Goal: Book appointment/travel/reservation

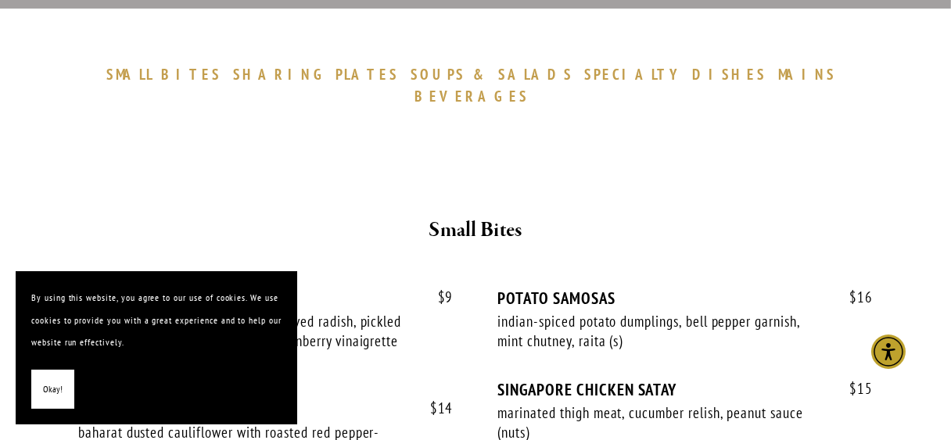
scroll to position [530, 0]
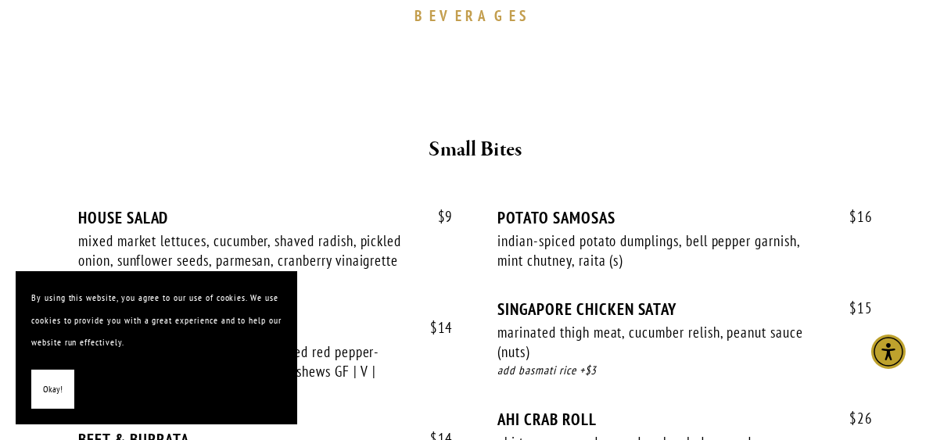
click at [58, 379] on span "Okay!" at bounding box center [53, 390] width 20 height 23
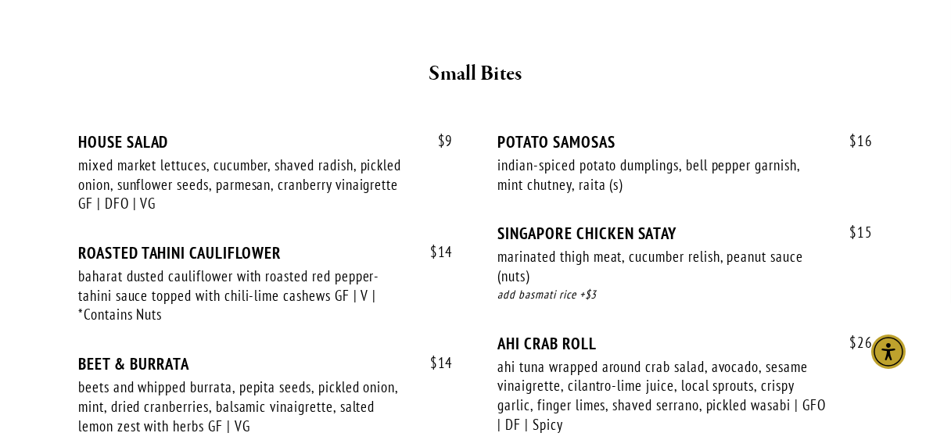
scroll to position [0, 0]
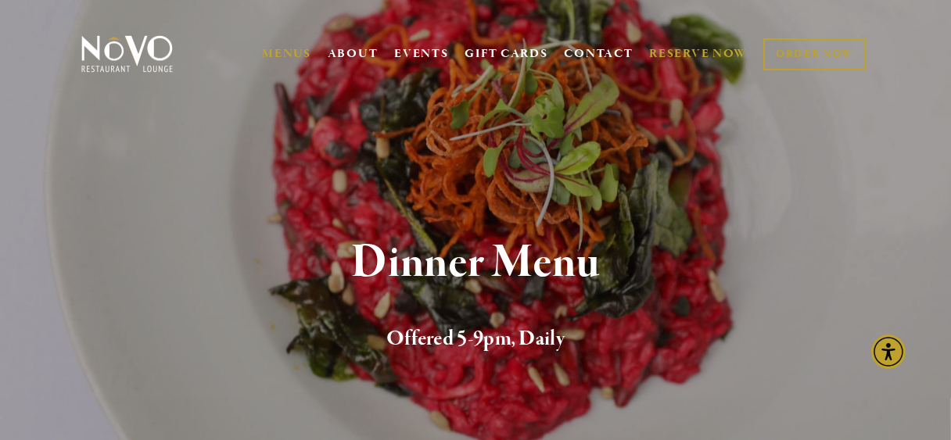
click at [692, 49] on link "RESERVE NOW" at bounding box center [698, 54] width 99 height 30
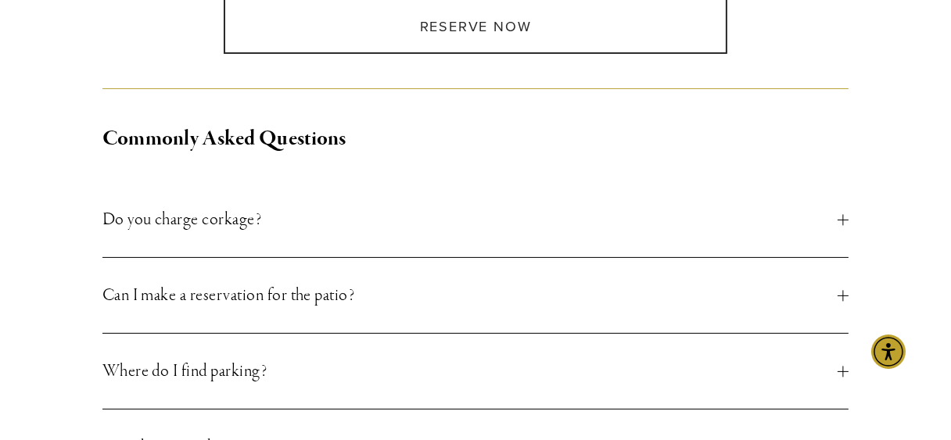
scroll to position [530, 0]
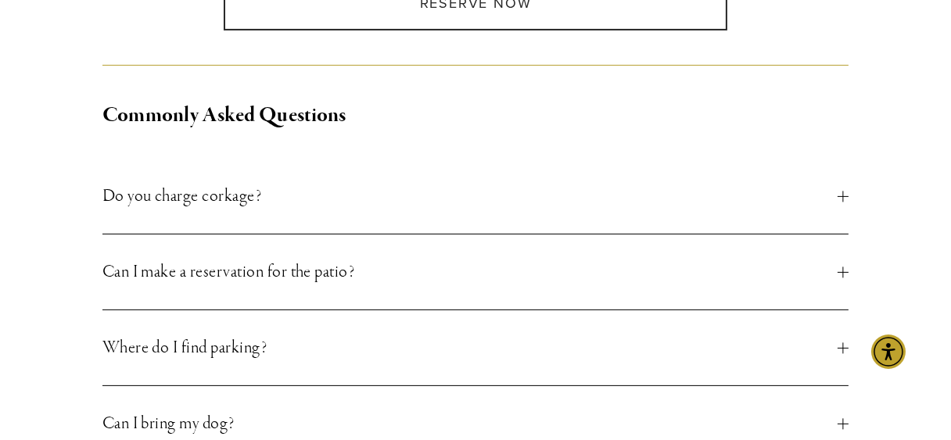
click at [840, 263] on button "Can I make a reservation for the patio?" at bounding box center [475, 272] width 747 height 75
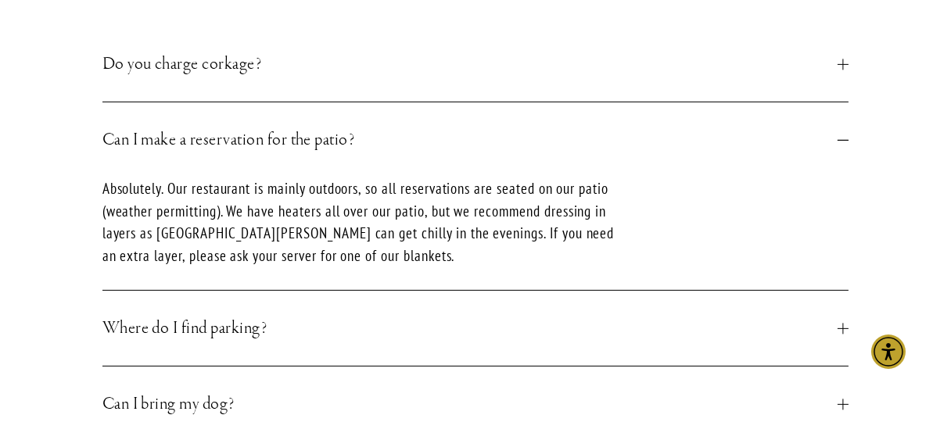
scroll to position [681, 0]
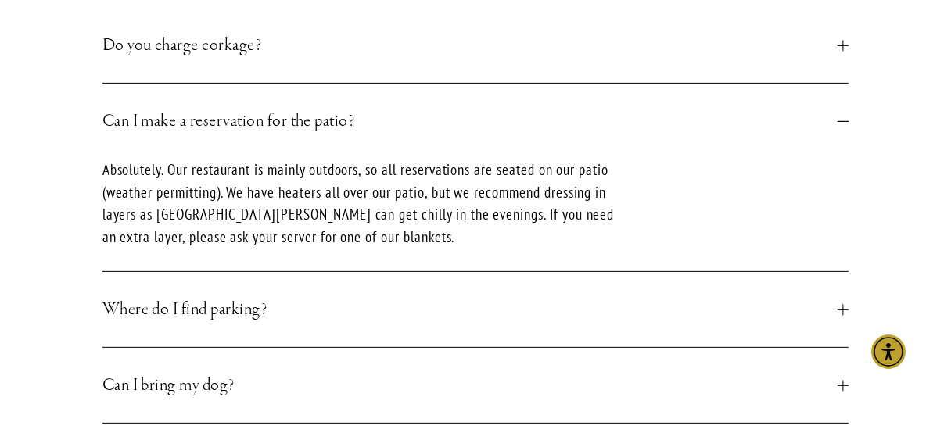
click at [843, 304] on div at bounding box center [843, 309] width 11 height 11
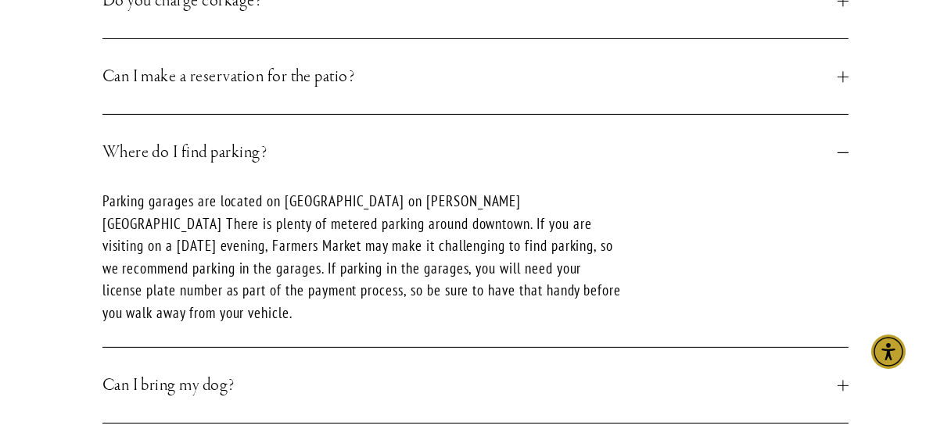
scroll to position [756, 0]
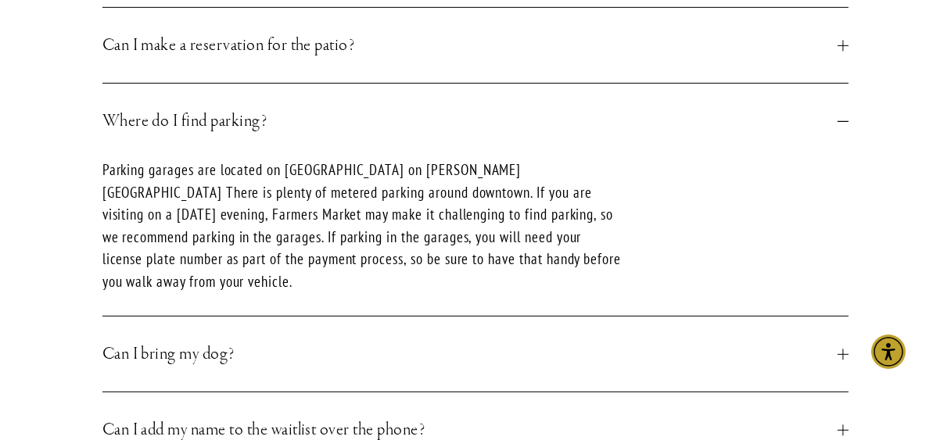
click at [841, 349] on div at bounding box center [843, 354] width 11 height 11
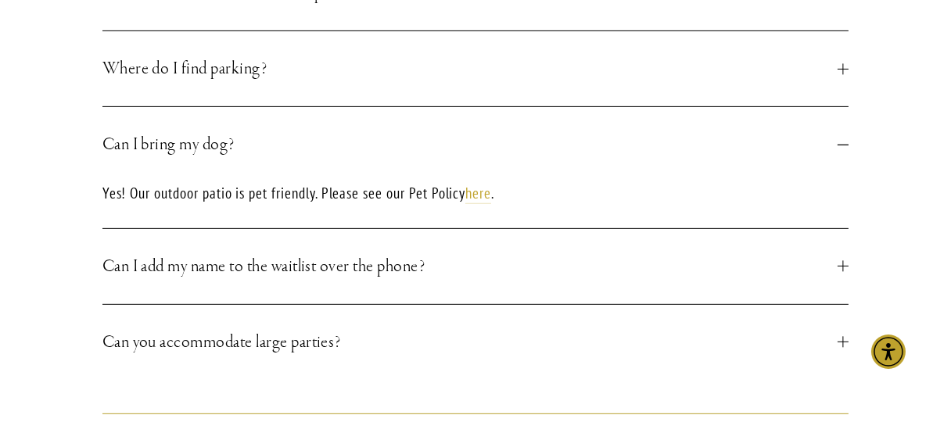
scroll to position [832, 0]
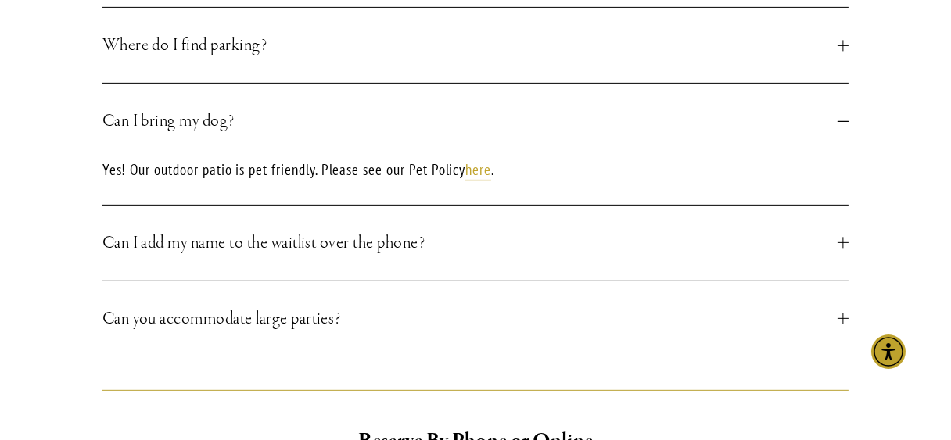
drag, startPoint x: 845, startPoint y: 235, endPoint x: 760, endPoint y: 228, distance: 84.8
click at [843, 237] on button "Can I add my name to the waitlist over the phone?" at bounding box center [475, 243] width 747 height 75
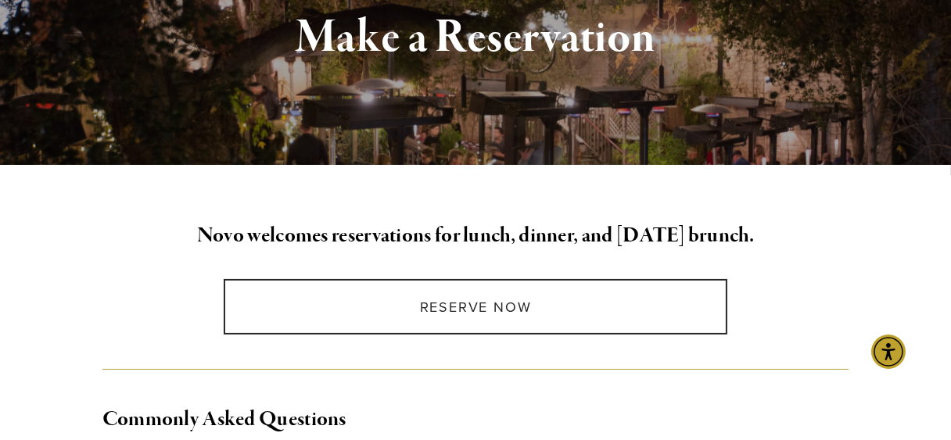
scroll to position [227, 0]
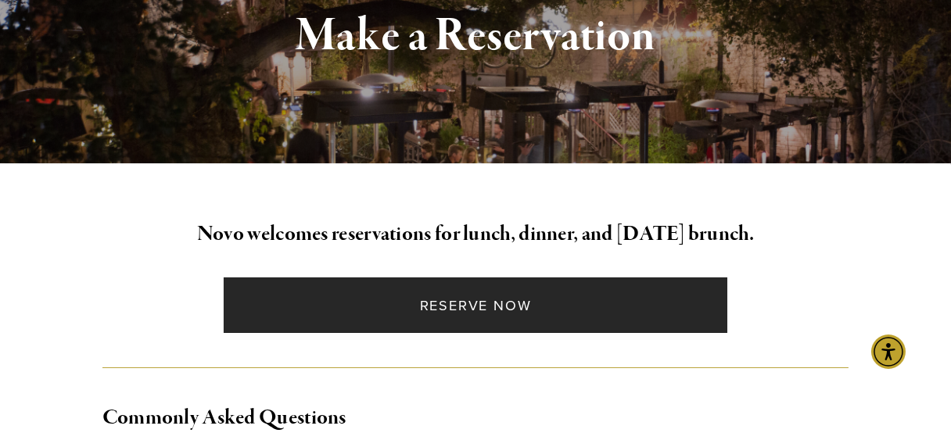
click at [457, 303] on link "Reserve Now" at bounding box center [476, 306] width 505 height 56
